Goal: Information Seeking & Learning: Find specific fact

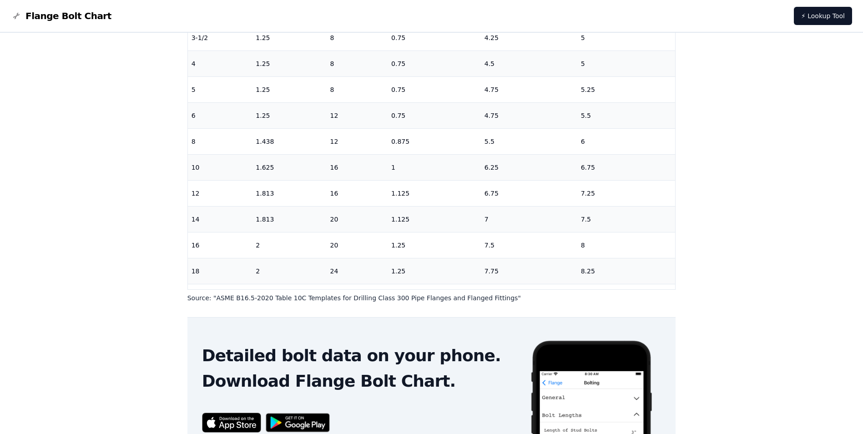
scroll to position [200, 0]
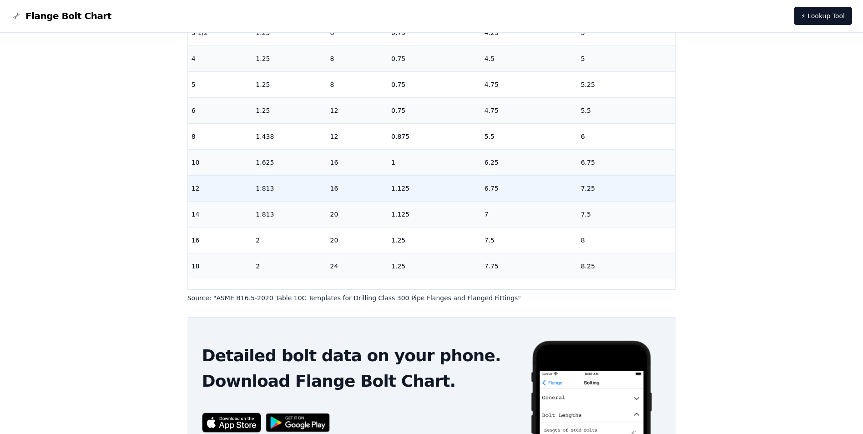
click at [439, 191] on td "1.125" at bounding box center [434, 188] width 93 height 26
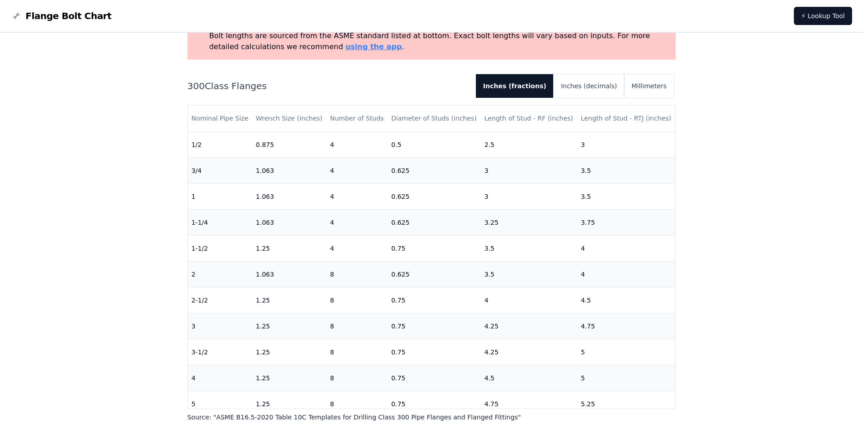
scroll to position [46, 0]
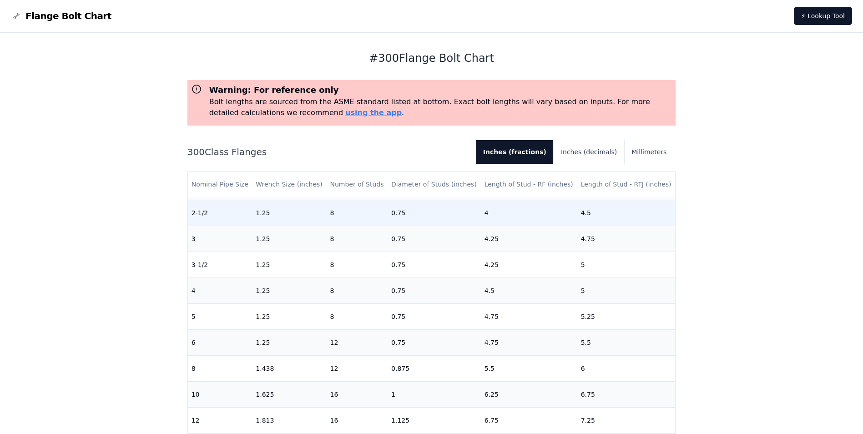
scroll to position [182, 0]
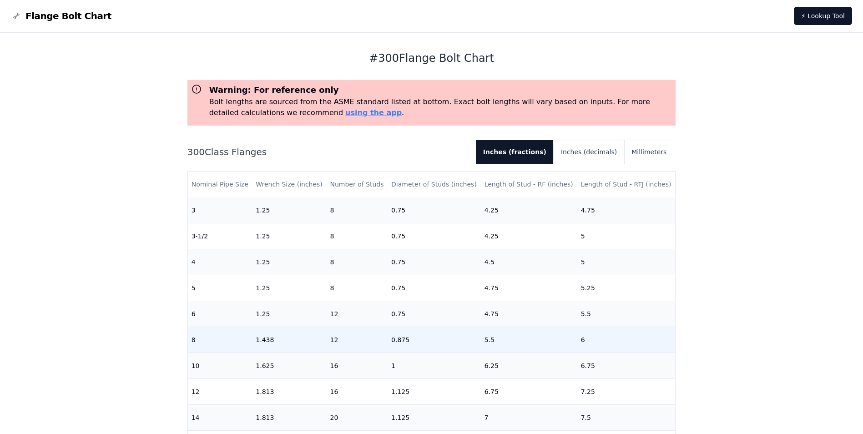
click at [396, 344] on td "0.875" at bounding box center [434, 340] width 93 height 26
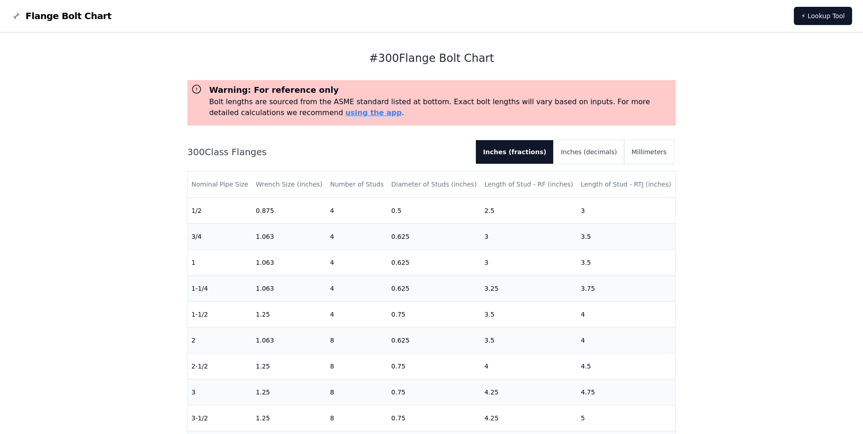
click at [306, 41] on div "# 300 Flange Bolt Chart Warning: For reference only Bolt lengths are sourced fr…" at bounding box center [432, 260] width 489 height 455
